Goal: Information Seeking & Learning: Learn about a topic

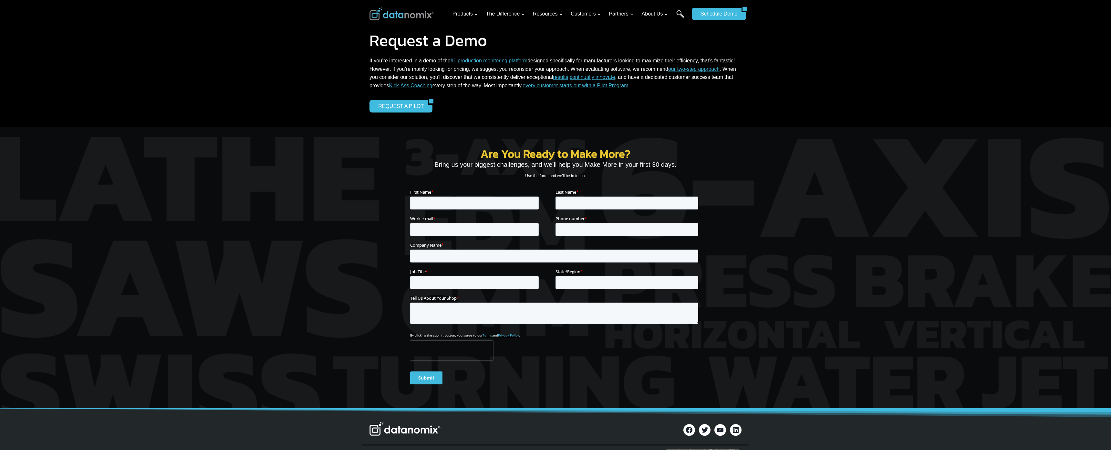
click at [37, 53] on div "Request a Demo If you’re interested in a demo of the #1 production monitoring p…" at bounding box center [555, 63] width 1111 height 127
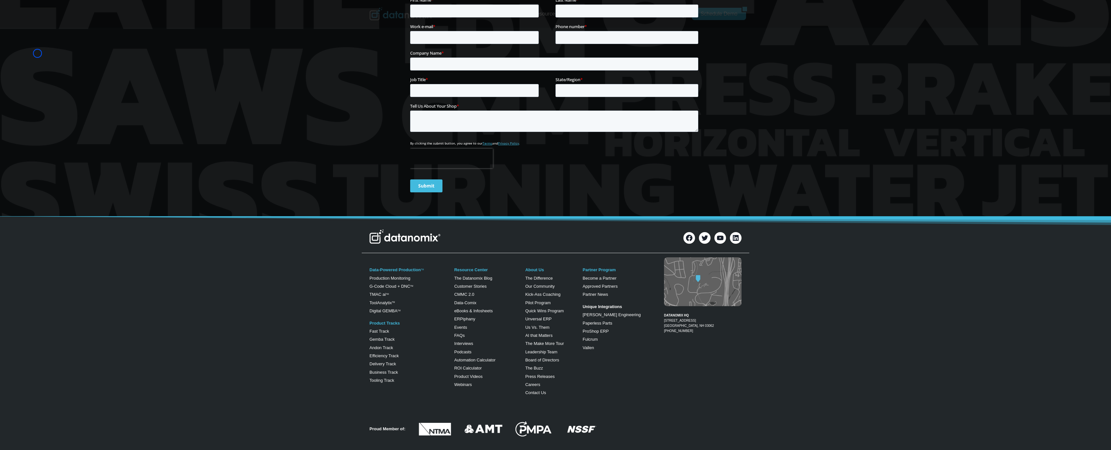
scroll to position [240, 0]
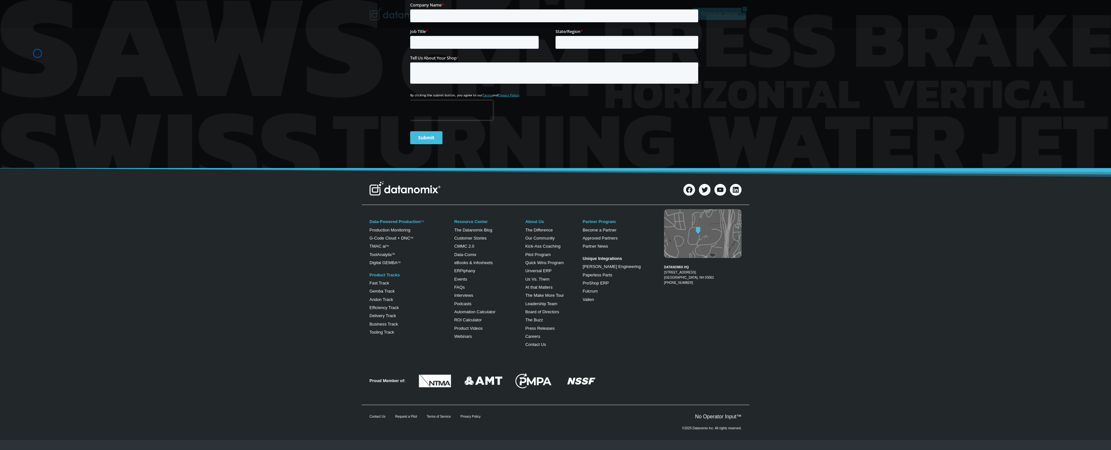
click at [37, 53] on div at bounding box center [555, 27] width 1111 height 281
click at [60, 38] on div at bounding box center [555, 27] width 1111 height 281
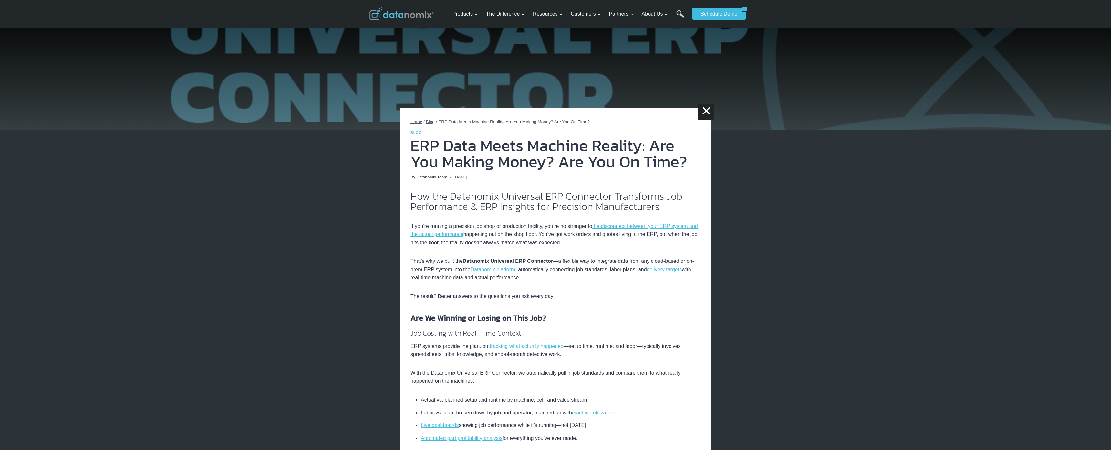
click at [45, 32] on img at bounding box center [555, 65] width 1111 height 130
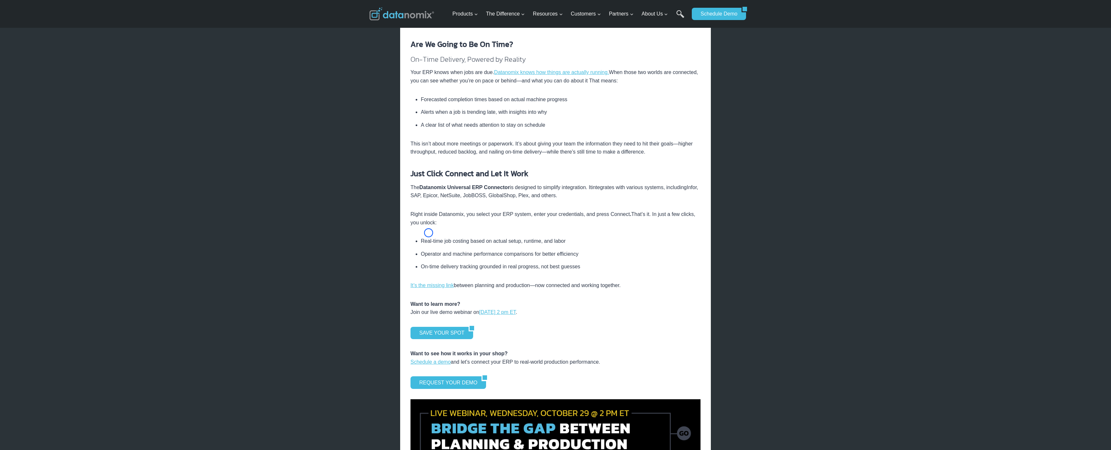
scroll to position [620, 0]
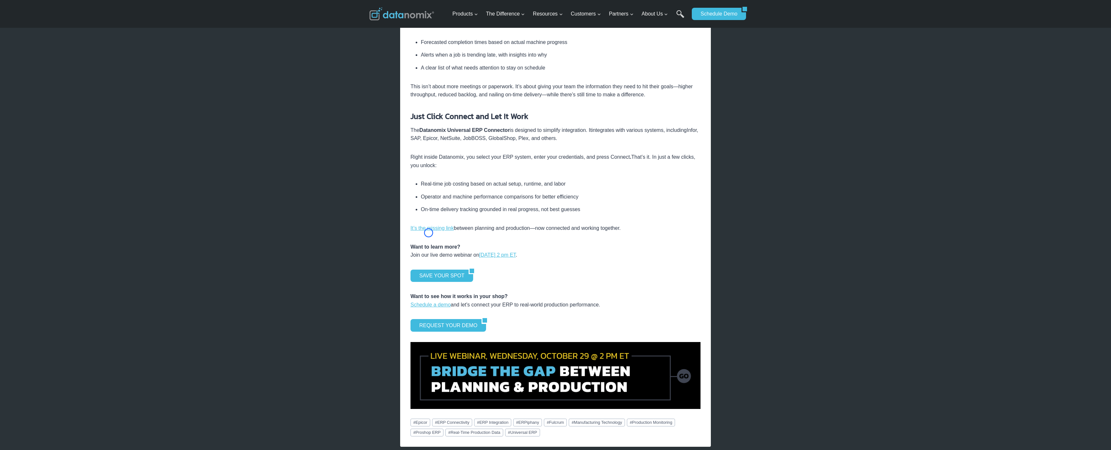
click at [45, 32] on div "× Home / Blog / ERP Data Meets Machine Reality: Are You Making Money? Are You O…" at bounding box center [555, 38] width 1111 height 1316
click at [55, 51] on div "× Home / Blog / ERP Data Meets Machine Reality: Are You Making Money? Are You O…" at bounding box center [555, 38] width 1111 height 1316
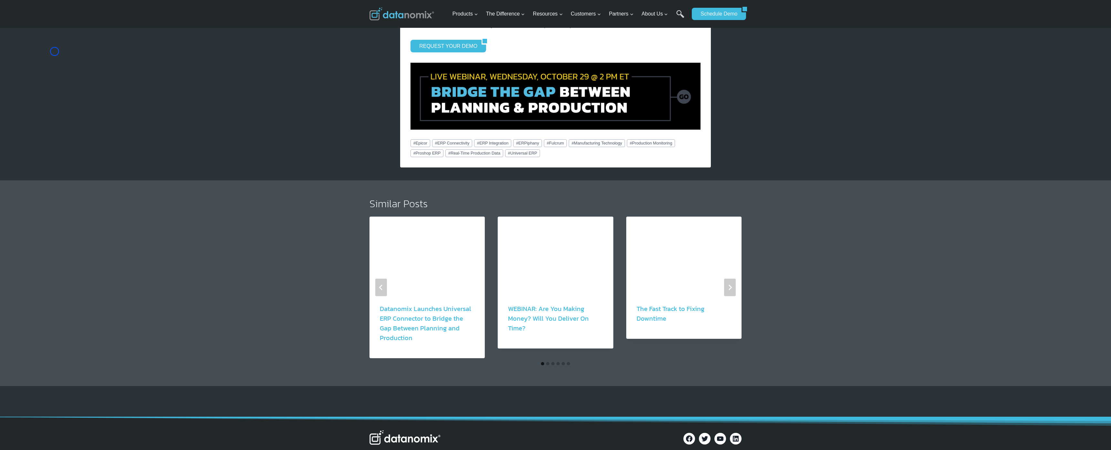
scroll to position [923, 0]
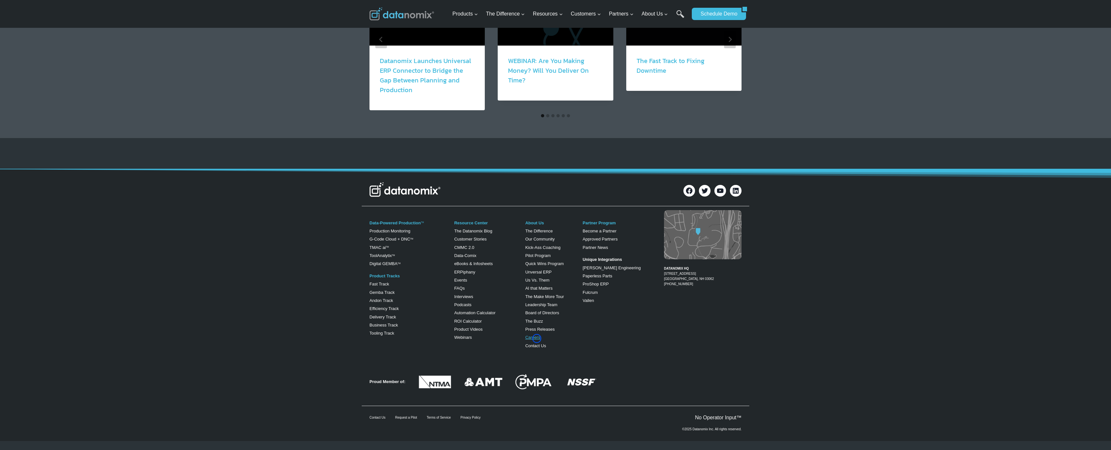
click at [537, 338] on link "Careers" at bounding box center [532, 337] width 15 height 5
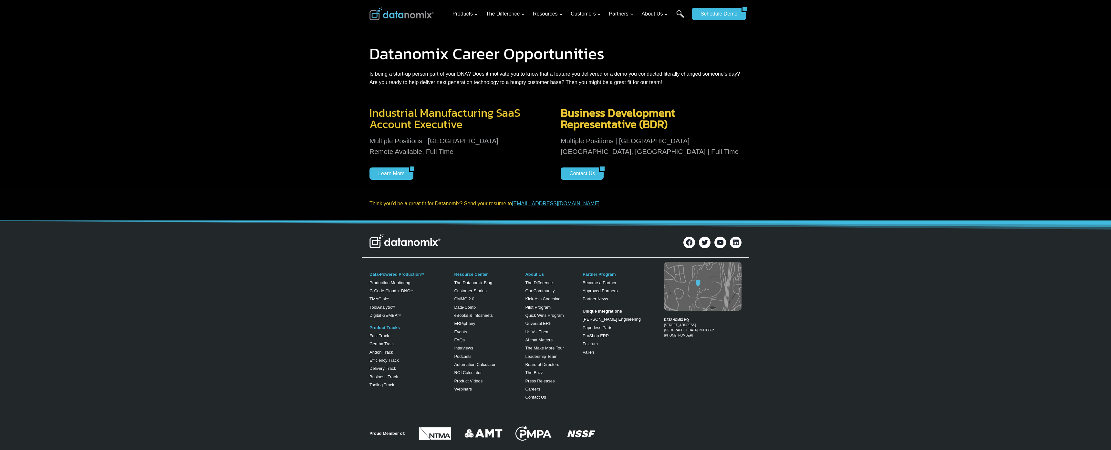
click at [44, 55] on div "Datanomix Career Opportunities Is being a start-up person part of your DNA? Doe…" at bounding box center [555, 49] width 1111 height 99
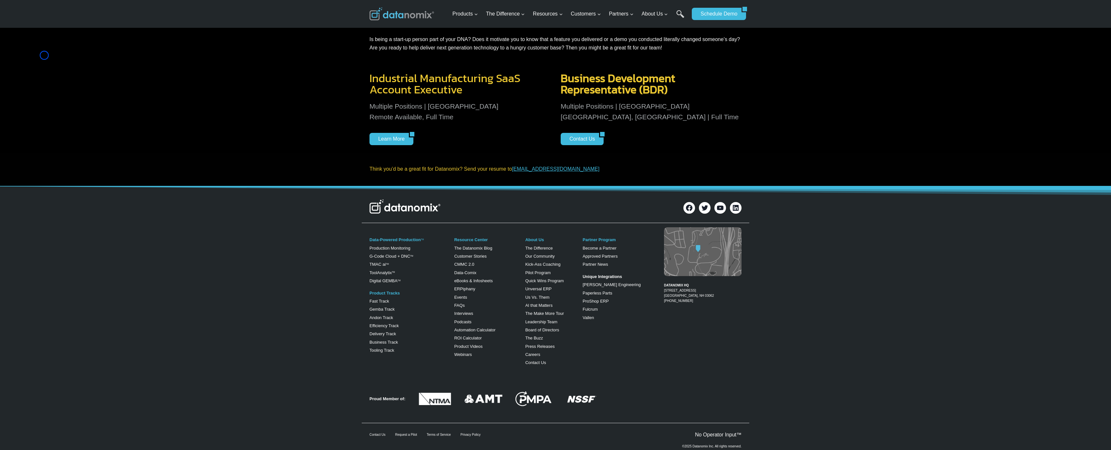
scroll to position [52, 0]
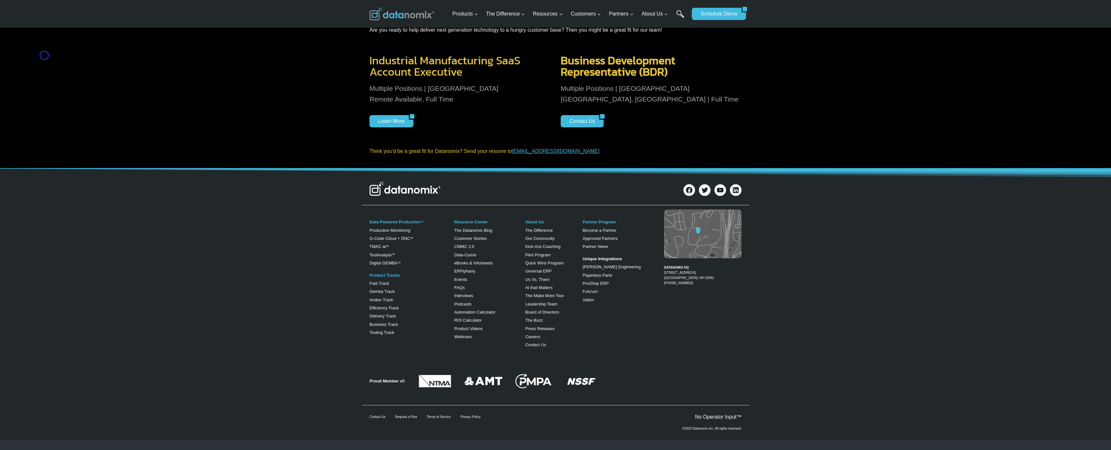
click at [44, 55] on div "Industrial Manufacturing SaaS Account Executive Multiple Positions | [GEOGRAPHI…" at bounding box center [555, 91] width 1111 height 88
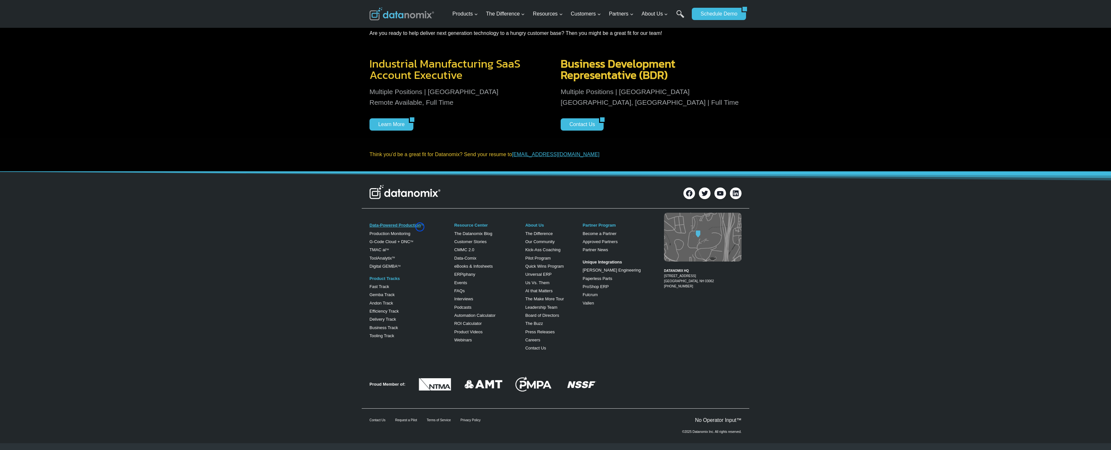
click at [420, 227] on link "Data-Powered Production" at bounding box center [395, 225] width 51 height 5
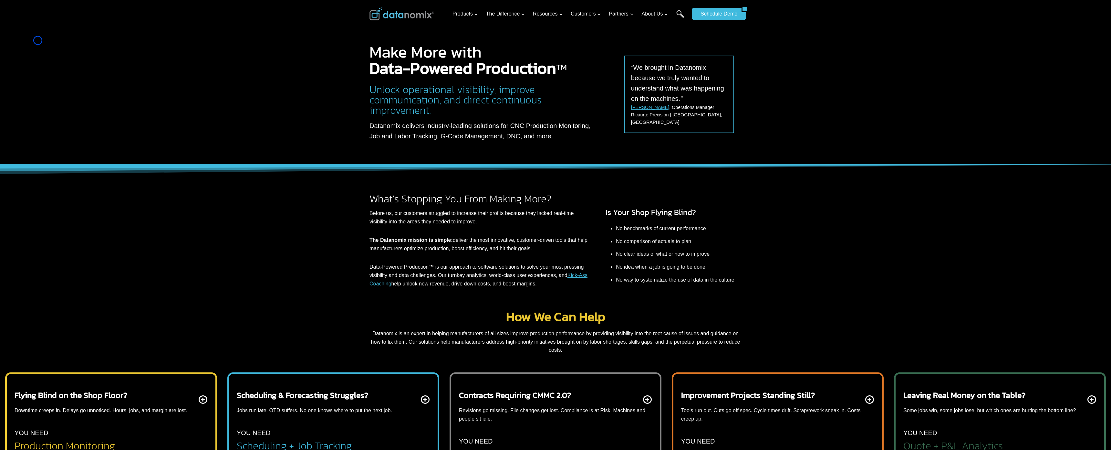
click at [38, 40] on div at bounding box center [555, 82] width 1111 height 164
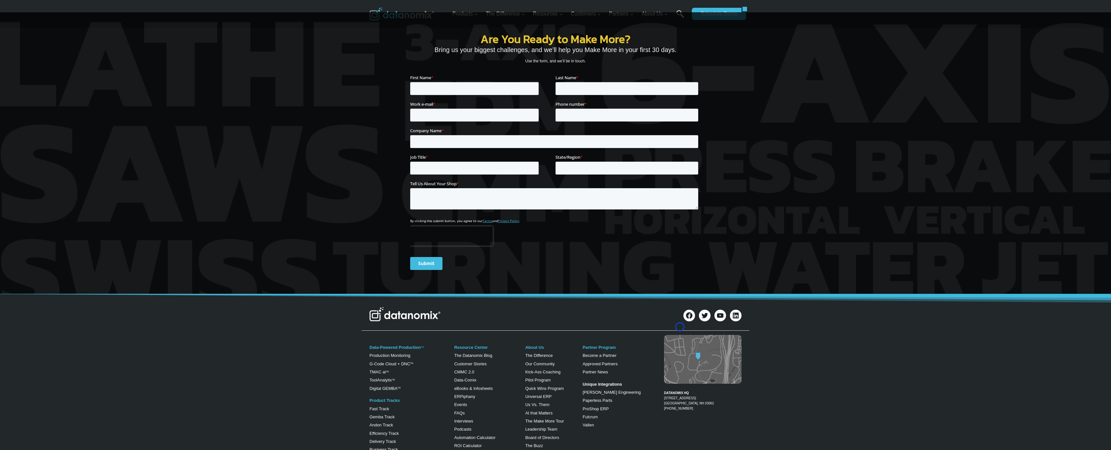
scroll to position [904, 0]
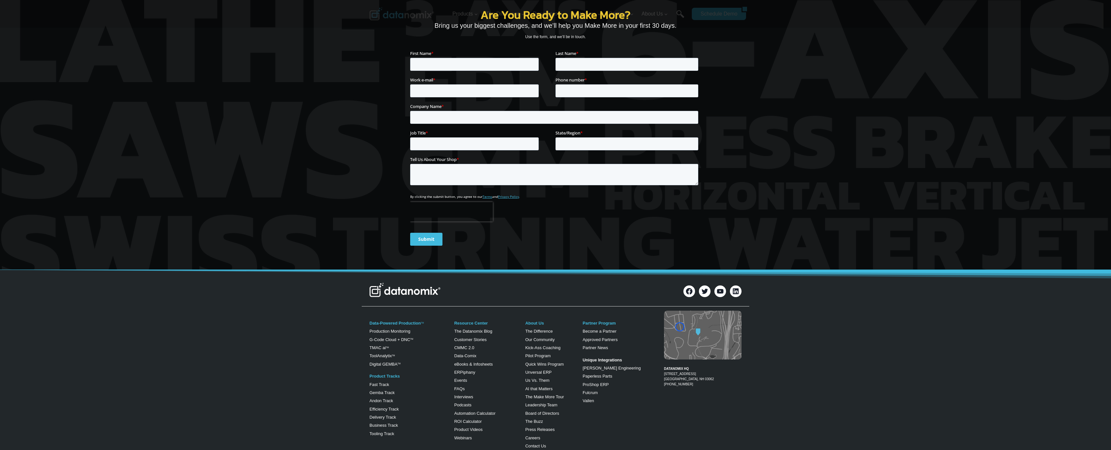
click at [38, 40] on div at bounding box center [555, 128] width 1111 height 281
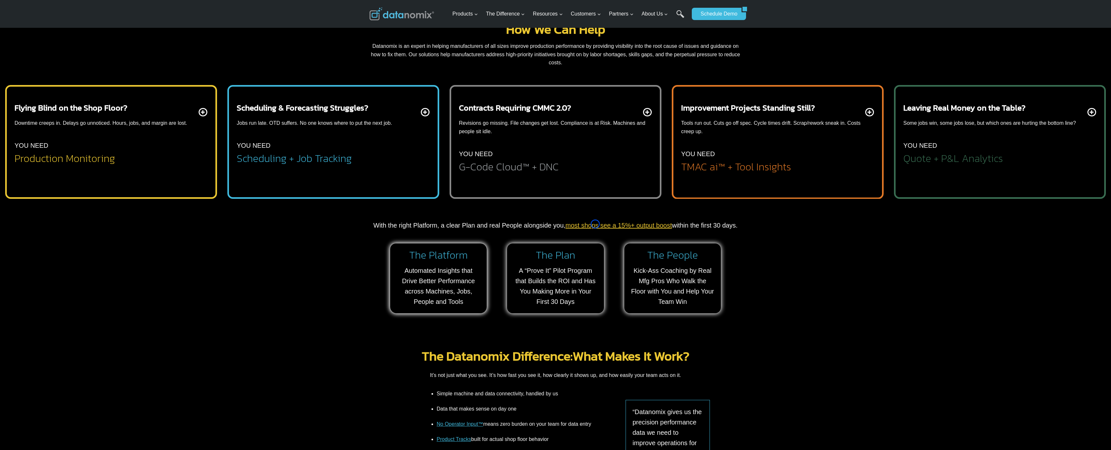
click at [595, 224] on link "most shops see a 15%+ output boost" at bounding box center [619, 225] width 107 height 7
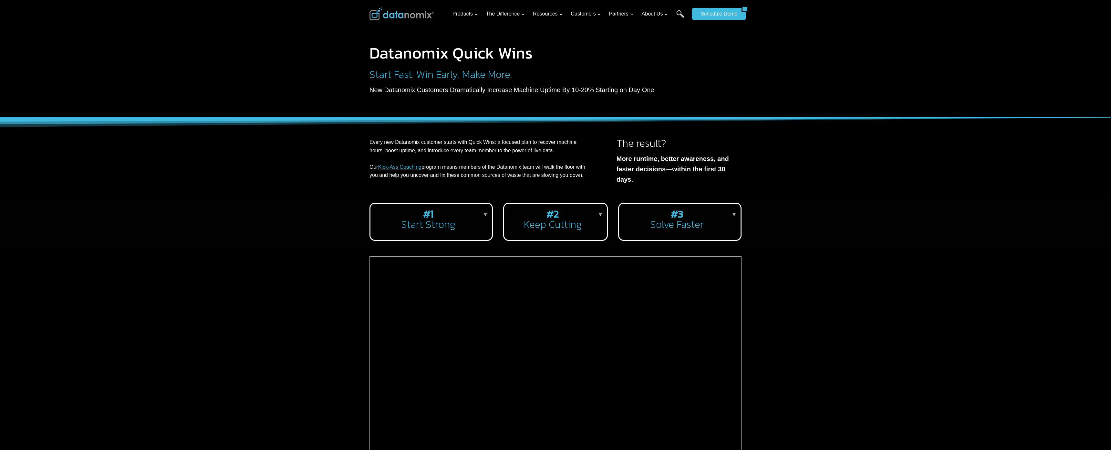
click at [34, 54] on div at bounding box center [555, 58] width 1111 height 117
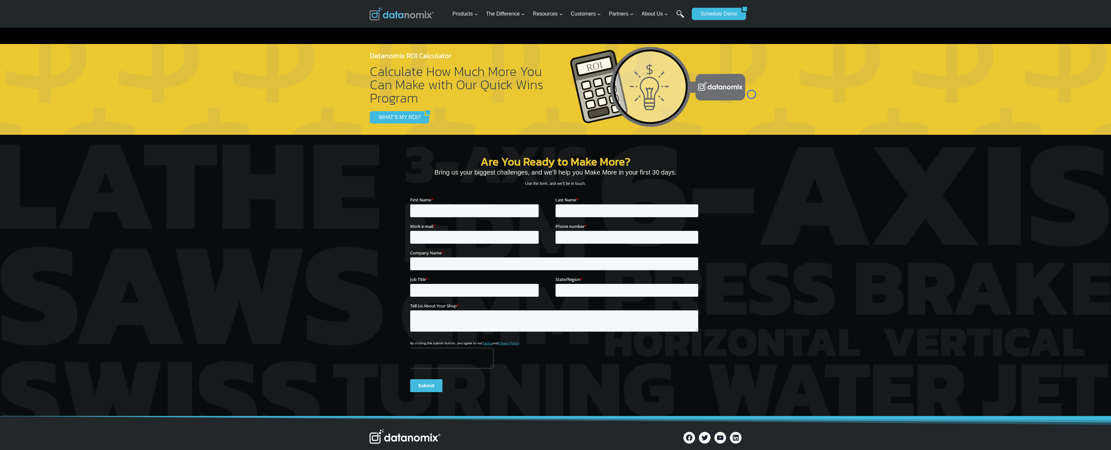
scroll to position [793, 0]
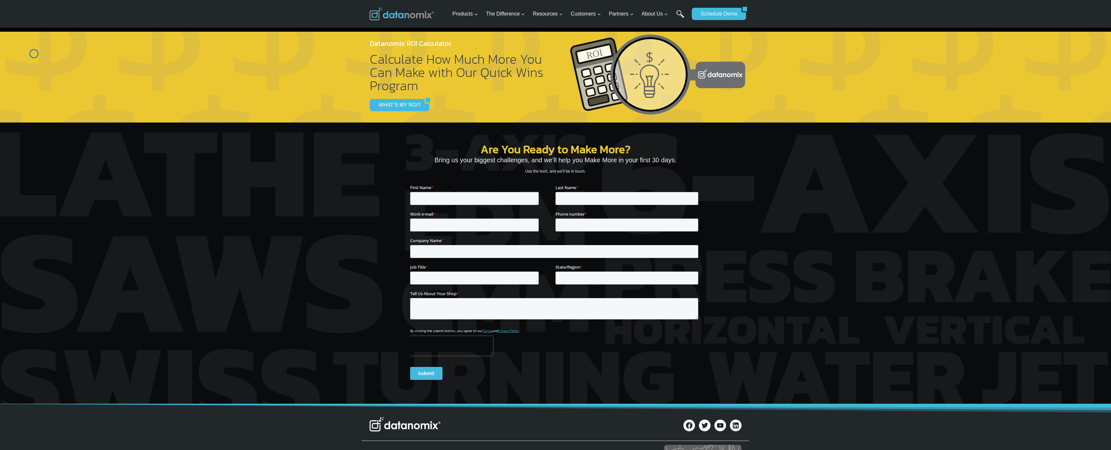
click at [34, 54] on div at bounding box center [555, 77] width 1111 height 91
